Goal: Information Seeking & Learning: Learn about a topic

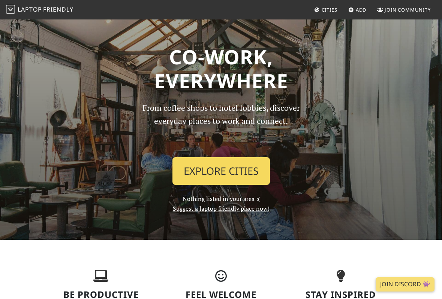
click at [199, 167] on link "Explore Cities" at bounding box center [220, 171] width 97 height 28
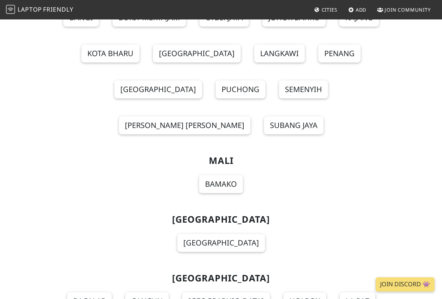
scroll to position [5719, 0]
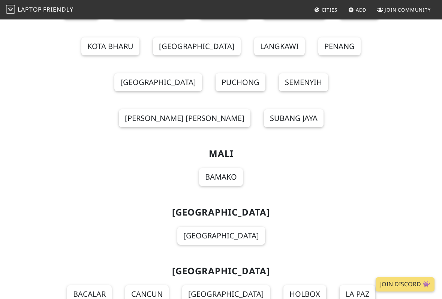
drag, startPoint x: 0, startPoint y: 0, endPoint x: 354, endPoint y: 108, distance: 369.8
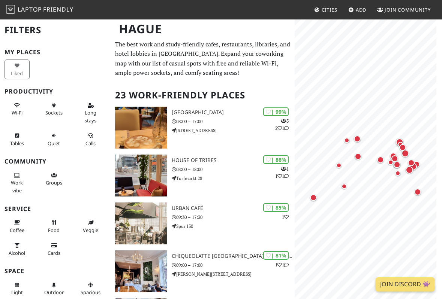
scroll to position [5, 0]
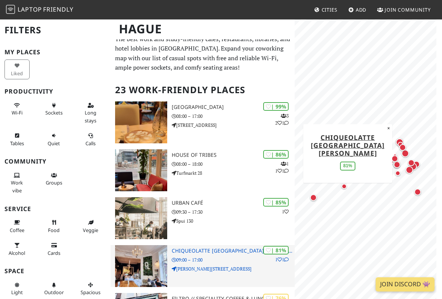
drag, startPoint x: 0, startPoint y: 0, endPoint x: 228, endPoint y: 268, distance: 351.9
click at [228, 268] on p "Lange Voorhout 58 B" at bounding box center [233, 269] width 123 height 7
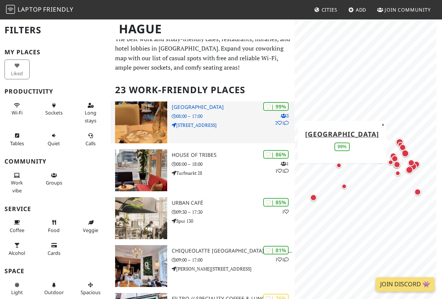
drag, startPoint x: 228, startPoint y: 268, endPoint x: 199, endPoint y: 116, distance: 154.8
click at [199, 116] on p "08:00 – 17:00" at bounding box center [233, 116] width 123 height 7
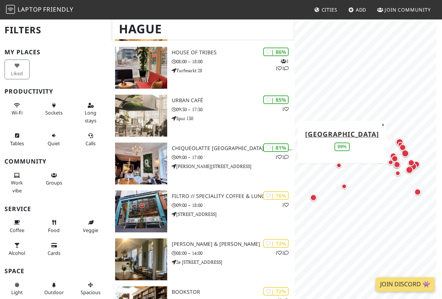
scroll to position [46, 0]
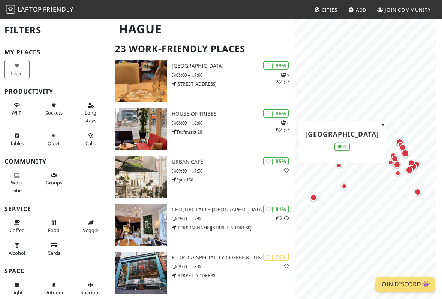
drag, startPoint x: 199, startPoint y: 116, endPoint x: 192, endPoint y: 153, distance: 37.8
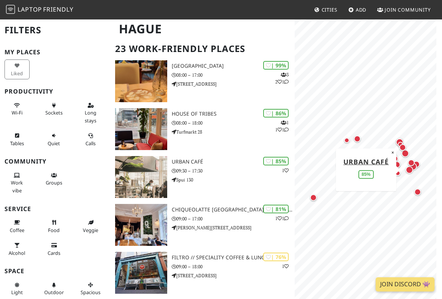
click at [185, 181] on p "Spui 130" at bounding box center [233, 179] width 123 height 7
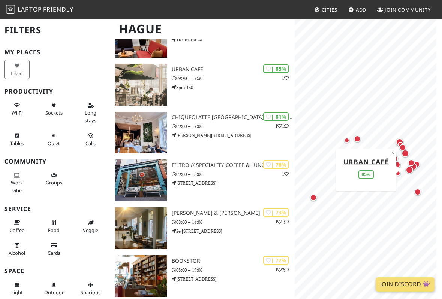
scroll to position [215, 0]
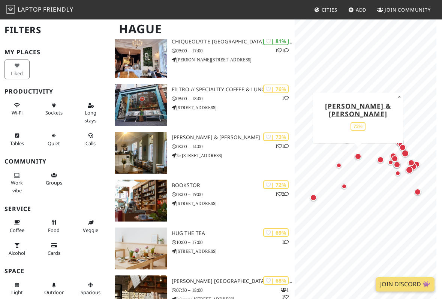
click at [152, 160] on img at bounding box center [141, 153] width 52 height 42
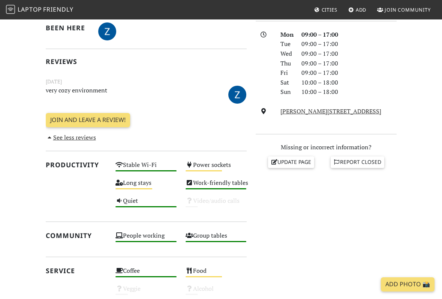
scroll to position [142, 0]
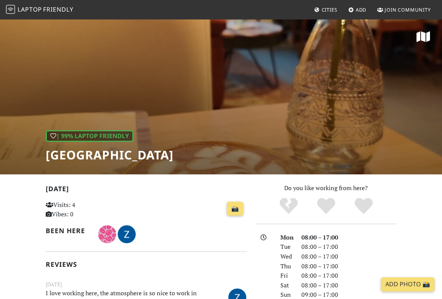
click at [46, 202] on icon at bounding box center [49, 205] width 7 height 6
click at [89, 132] on div "| 99% Laptop Friendly" at bounding box center [90, 136] width 88 height 12
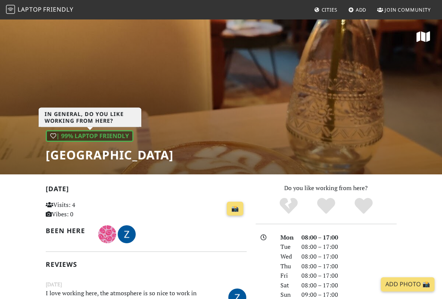
drag, startPoint x: 0, startPoint y: 0, endPoint x: 426, endPoint y: 42, distance: 427.7
click at [426, 42] on icon at bounding box center [422, 37] width 13 height 12
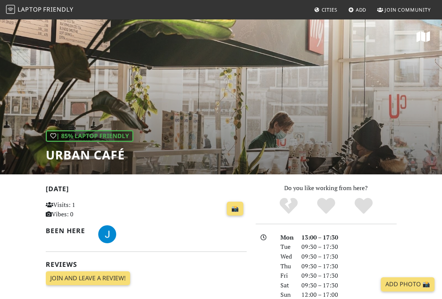
drag, startPoint x: 236, startPoint y: 65, endPoint x: 425, endPoint y: 39, distance: 191.0
click at [425, 39] on icon at bounding box center [422, 37] width 13 height 12
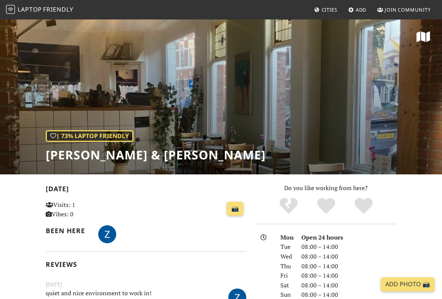
click at [427, 37] on icon at bounding box center [422, 37] width 13 height 12
click at [55, 6] on span "Friendly" at bounding box center [58, 9] width 30 height 8
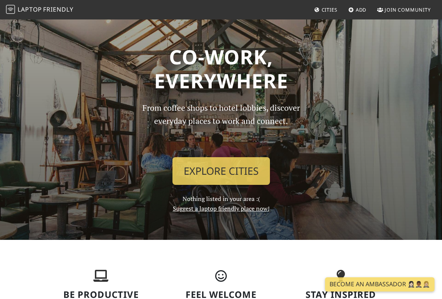
click at [328, 12] on span "Cities" at bounding box center [330, 9] width 16 height 7
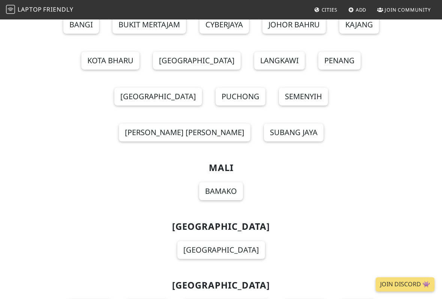
scroll to position [5709, 0]
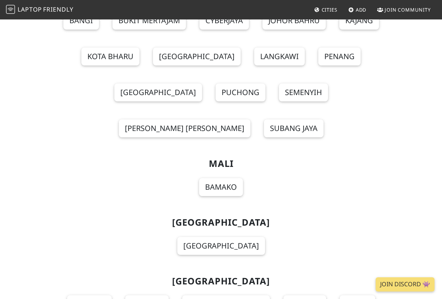
drag, startPoint x: 0, startPoint y: 0, endPoint x: 215, endPoint y: 226, distance: 311.4
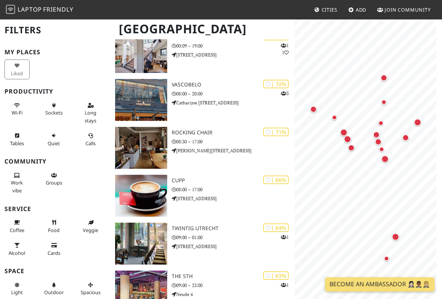
scroll to position [243, 0]
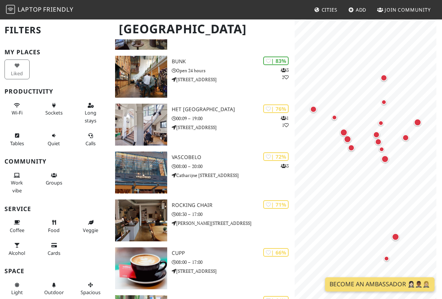
click at [197, 118] on p "00:09 – 19:00" at bounding box center [233, 118] width 123 height 7
click at [154, 213] on img at bounding box center [141, 221] width 52 height 42
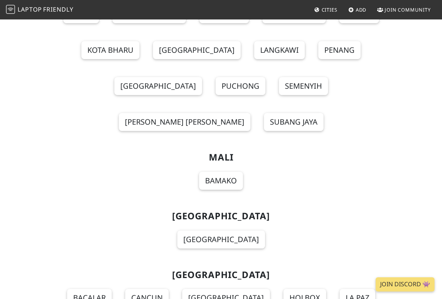
scroll to position [5716, 0]
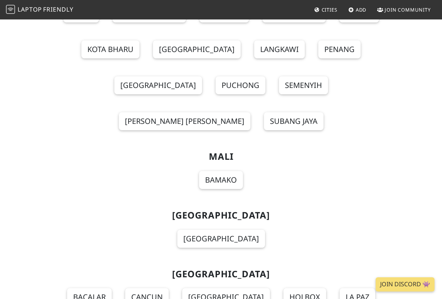
drag, startPoint x: 0, startPoint y: 0, endPoint x: 248, endPoint y: 188, distance: 311.3
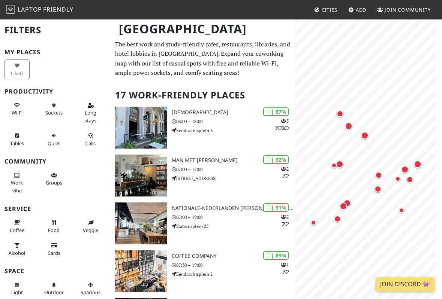
click at [139, 176] on img at bounding box center [141, 176] width 52 height 42
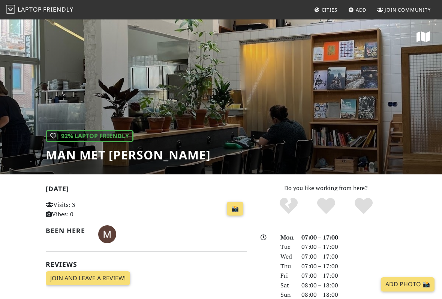
drag, startPoint x: 0, startPoint y: 0, endPoint x: 422, endPoint y: 39, distance: 423.4
click at [422, 39] on icon at bounding box center [422, 37] width 13 height 12
